Goal: Task Accomplishment & Management: Use online tool/utility

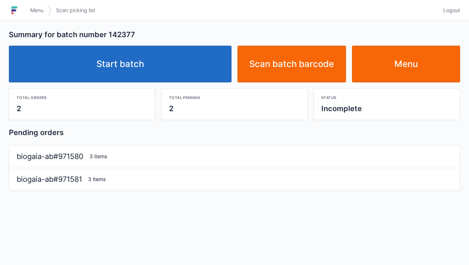
click at [145, 61] on link "Start batch" at bounding box center [120, 64] width 222 height 37
